Goal: Task Accomplishment & Management: Manage account settings

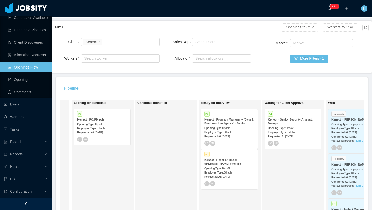
scroll to position [0, 68]
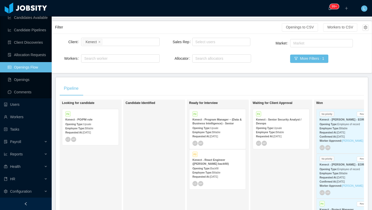
click at [224, 180] on div "P3 Kenect - React Engineer ([PERSON_NAME] backfill) Opening Type: Backfill Empl…" at bounding box center [217, 169] width 56 height 40
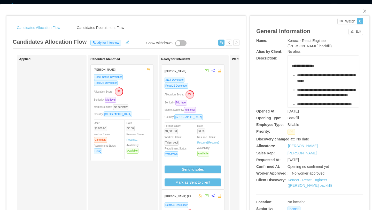
scroll to position [0, 4]
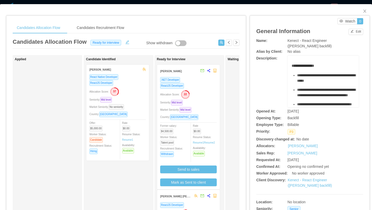
click at [199, 104] on div "Seniority: Mid level" at bounding box center [188, 102] width 57 height 6
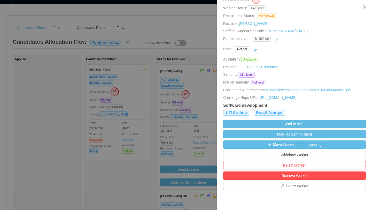
scroll to position [66, 0]
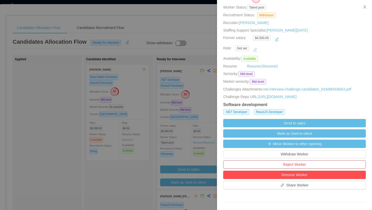
click at [258, 50] on button "button" at bounding box center [255, 49] width 8 height 8
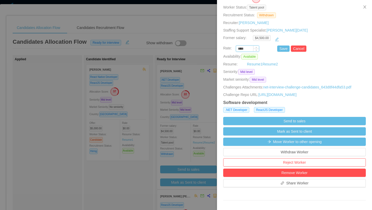
drag, startPoint x: 247, startPoint y: 50, endPoint x: 236, endPoint y: 50, distance: 11.4
click at [236, 50] on input "****" at bounding box center [247, 49] width 23 height 6
type input "*******"
click at [282, 50] on button "Save" at bounding box center [283, 48] width 12 height 6
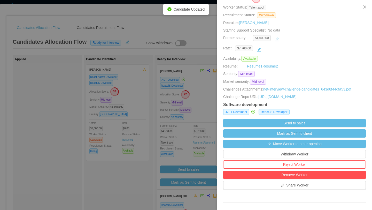
scroll to position [73, 0]
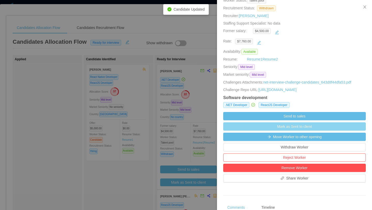
click at [299, 127] on button "Mark as Sent to client" at bounding box center [294, 126] width 142 height 8
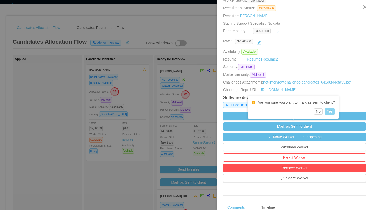
click at [330, 112] on button "Yes" at bounding box center [329, 111] width 10 height 6
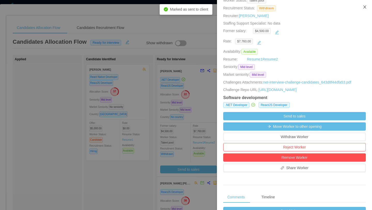
click at [363, 9] on icon "icon: close" at bounding box center [364, 7] width 4 height 4
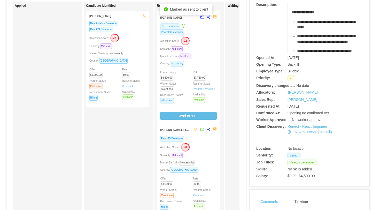
scroll to position [54, 0]
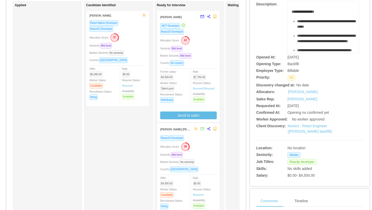
click at [210, 151] on div "ReactJS Developer Allocation Score: 38 Seniority: Mid level Market Seniority: N…" at bounding box center [188, 186] width 57 height 103
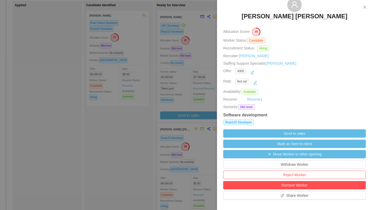
scroll to position [26, 0]
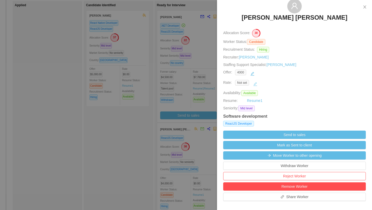
click at [257, 84] on button "button" at bounding box center [255, 84] width 8 height 8
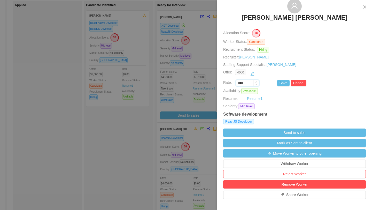
drag, startPoint x: 249, startPoint y: 84, endPoint x: 236, endPoint y: 84, distance: 12.4
click at [236, 84] on input "****" at bounding box center [247, 83] width 23 height 6
type input "*******"
click at [283, 85] on button "Save" at bounding box center [283, 83] width 12 height 6
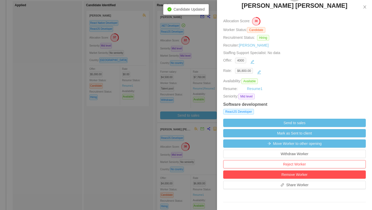
scroll to position [41, 0]
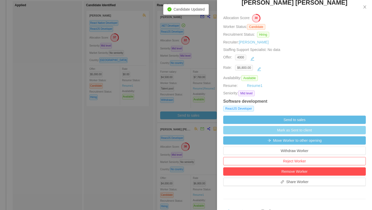
click at [298, 130] on button "Mark as Sent to client" at bounding box center [294, 130] width 142 height 8
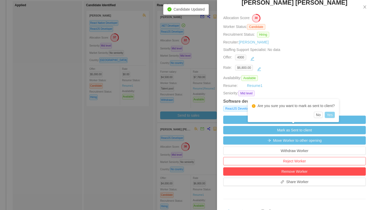
click at [334, 117] on button "Yes" at bounding box center [329, 114] width 10 height 6
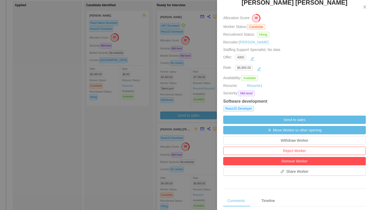
scroll to position [0, 0]
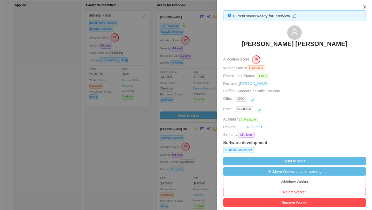
click at [365, 8] on icon "icon: close" at bounding box center [364, 6] width 3 height 3
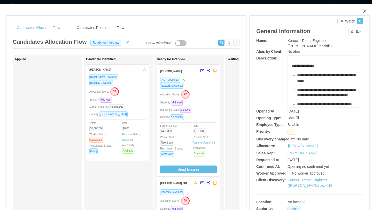
click at [364, 12] on icon "icon: close" at bounding box center [364, 11] width 3 height 3
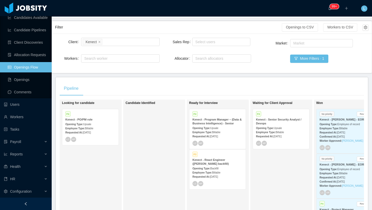
click at [288, 134] on div "Requested At: [DATE]" at bounding box center [281, 135] width 50 height 5
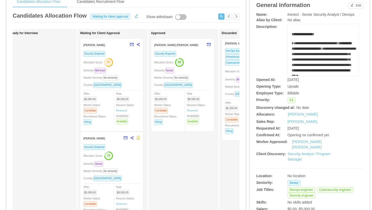
scroll to position [0, 155]
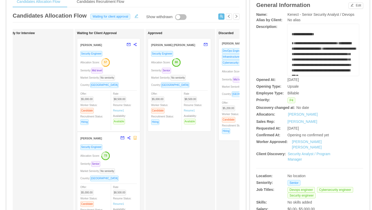
click at [203, 68] on div "Seniority: Senior" at bounding box center [179, 70] width 57 height 6
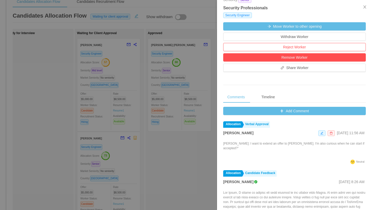
scroll to position [126, 0]
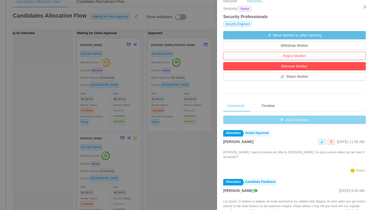
click at [294, 119] on button "Add Comment" at bounding box center [294, 119] width 142 height 8
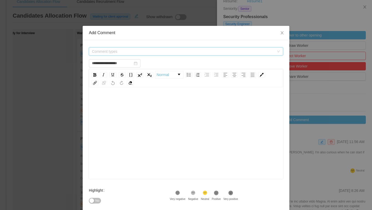
click at [127, 53] on span "Comment types" at bounding box center [183, 51] width 182 height 5
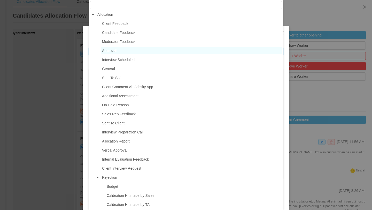
click at [122, 52] on span "Approval" at bounding box center [191, 50] width 181 height 7
type input "**********"
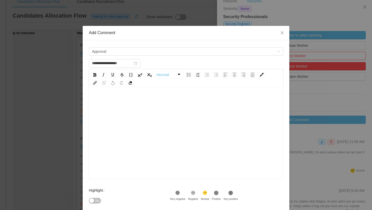
click at [112, 104] on div "rdw-editor" at bounding box center [186, 101] width 186 height 10
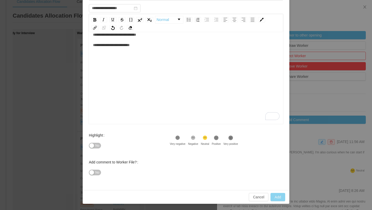
type input "**********"
click at [282, 196] on button "Add" at bounding box center [277, 197] width 15 height 8
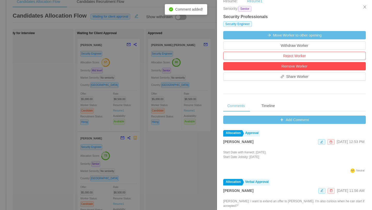
click at [189, 170] on div at bounding box center [186, 105] width 372 height 210
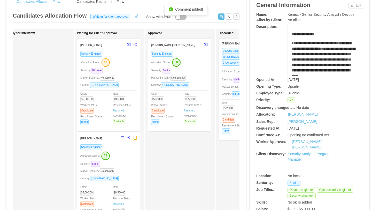
scroll to position [0, 0]
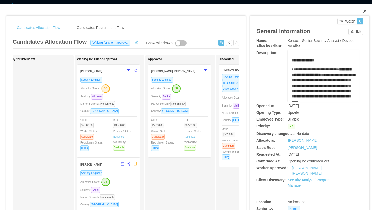
click at [366, 11] on icon "icon: close" at bounding box center [364, 11] width 4 height 4
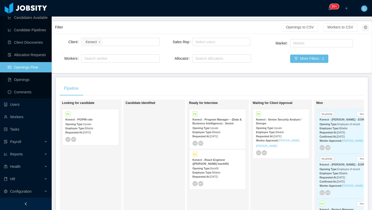
click at [218, 137] on span "[DATE]" at bounding box center [214, 136] width 8 height 3
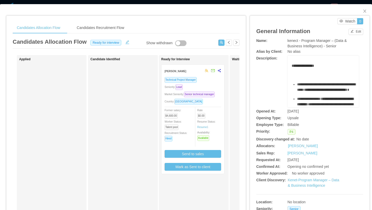
click at [215, 110] on div "Technical Project Manager Seniority: Lead Market Seniority: Senior technical ma…" at bounding box center [192, 124] width 57 height 94
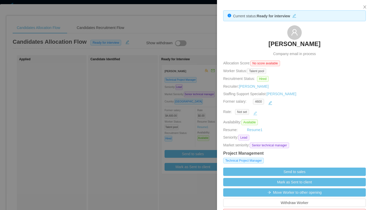
click at [254, 111] on button "button" at bounding box center [255, 113] width 8 height 8
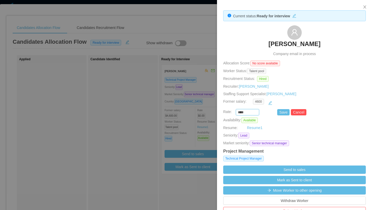
drag, startPoint x: 249, startPoint y: 112, endPoint x: 228, endPoint y: 112, distance: 21.4
click at [228, 112] on div "**** Save Cancel" at bounding box center [288, 112] width 142 height 6
type input "*******"
click at [282, 115] on button "Save" at bounding box center [283, 112] width 12 height 6
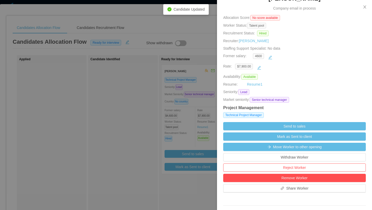
scroll to position [50, 0]
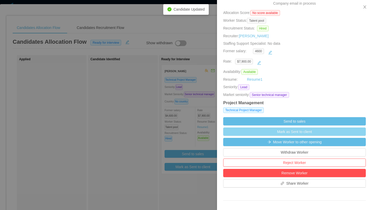
click at [301, 130] on button "Mark as Sent to client" at bounding box center [294, 131] width 142 height 8
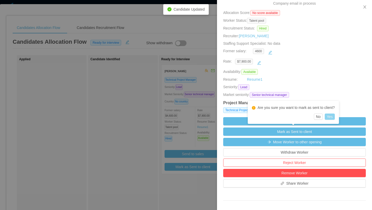
click at [330, 117] on button "Yes" at bounding box center [329, 116] width 10 height 6
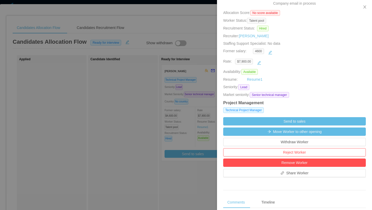
scroll to position [0, 0]
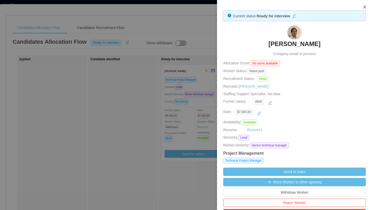
click at [365, 6] on icon "icon: close" at bounding box center [364, 7] width 4 height 4
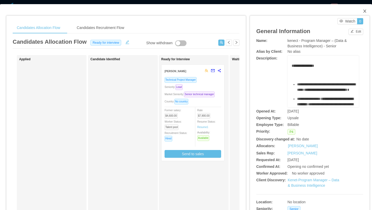
click at [364, 11] on icon "icon: close" at bounding box center [364, 11] width 3 height 3
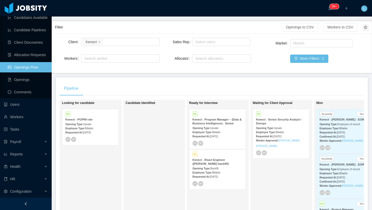
scroll to position [35, 0]
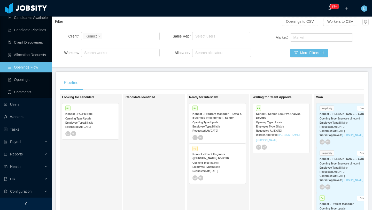
click at [288, 134] on link "[PERSON_NAME] [PERSON_NAME]" at bounding box center [278, 137] width 44 height 8
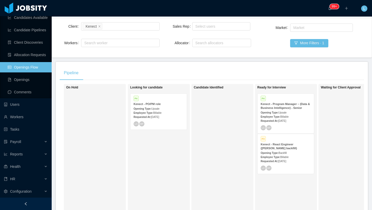
scroll to position [44, 0]
click at [303, 124] on div "P4 Kenect - Program Manager – (Data & Business Intelligence) - Senior Opening T…" at bounding box center [285, 114] width 56 height 40
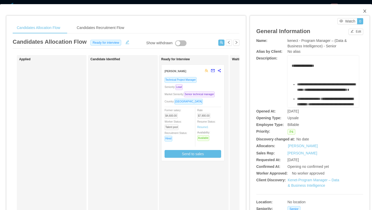
click at [365, 11] on icon "icon: close" at bounding box center [364, 11] width 4 height 4
